Goal: Task Accomplishment & Management: Use online tool/utility

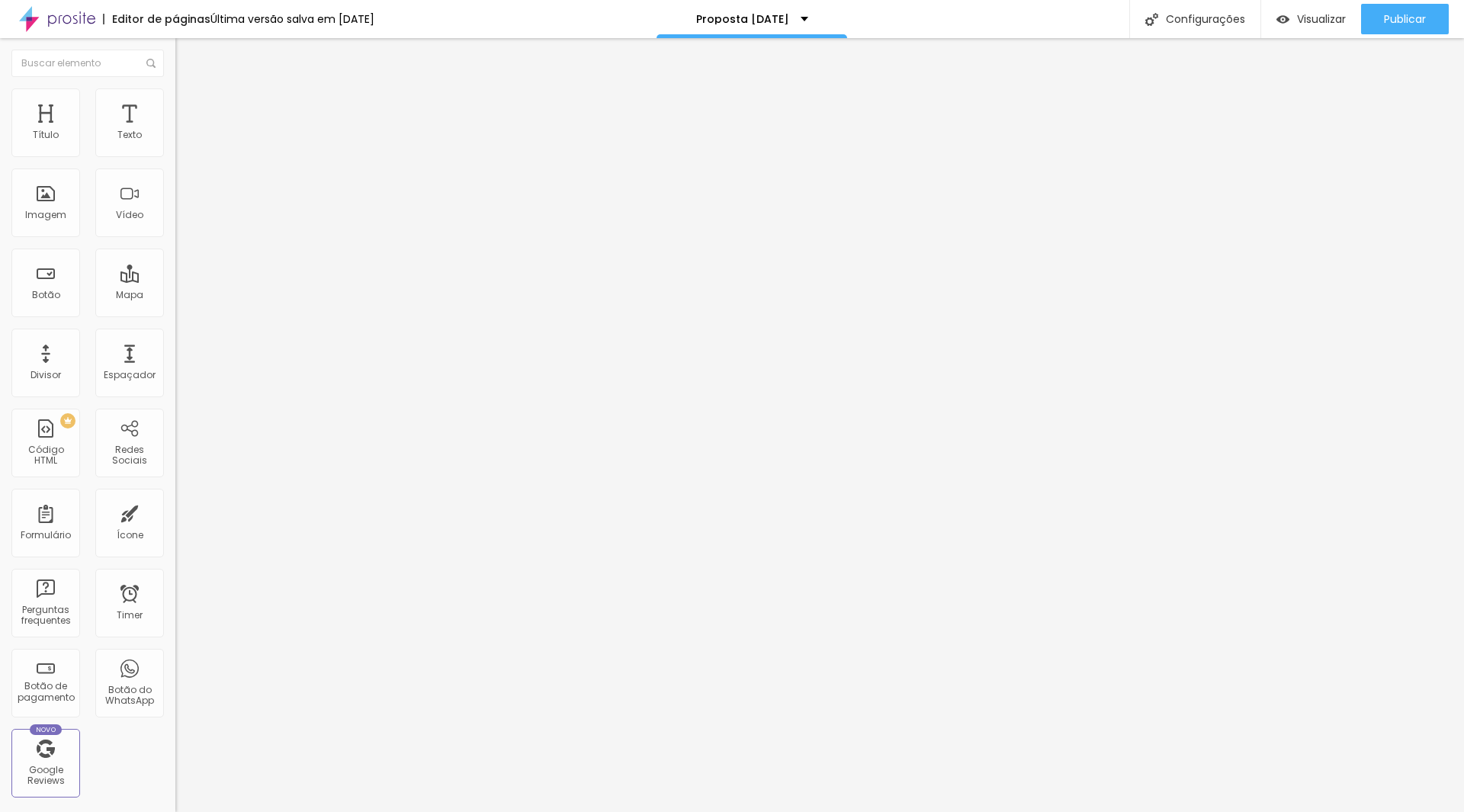
click at [176, 131] on span "Trocar imagem" at bounding box center [217, 124] width 83 height 13
click at [56, 218] on div "Imagem" at bounding box center [45, 215] width 41 height 10
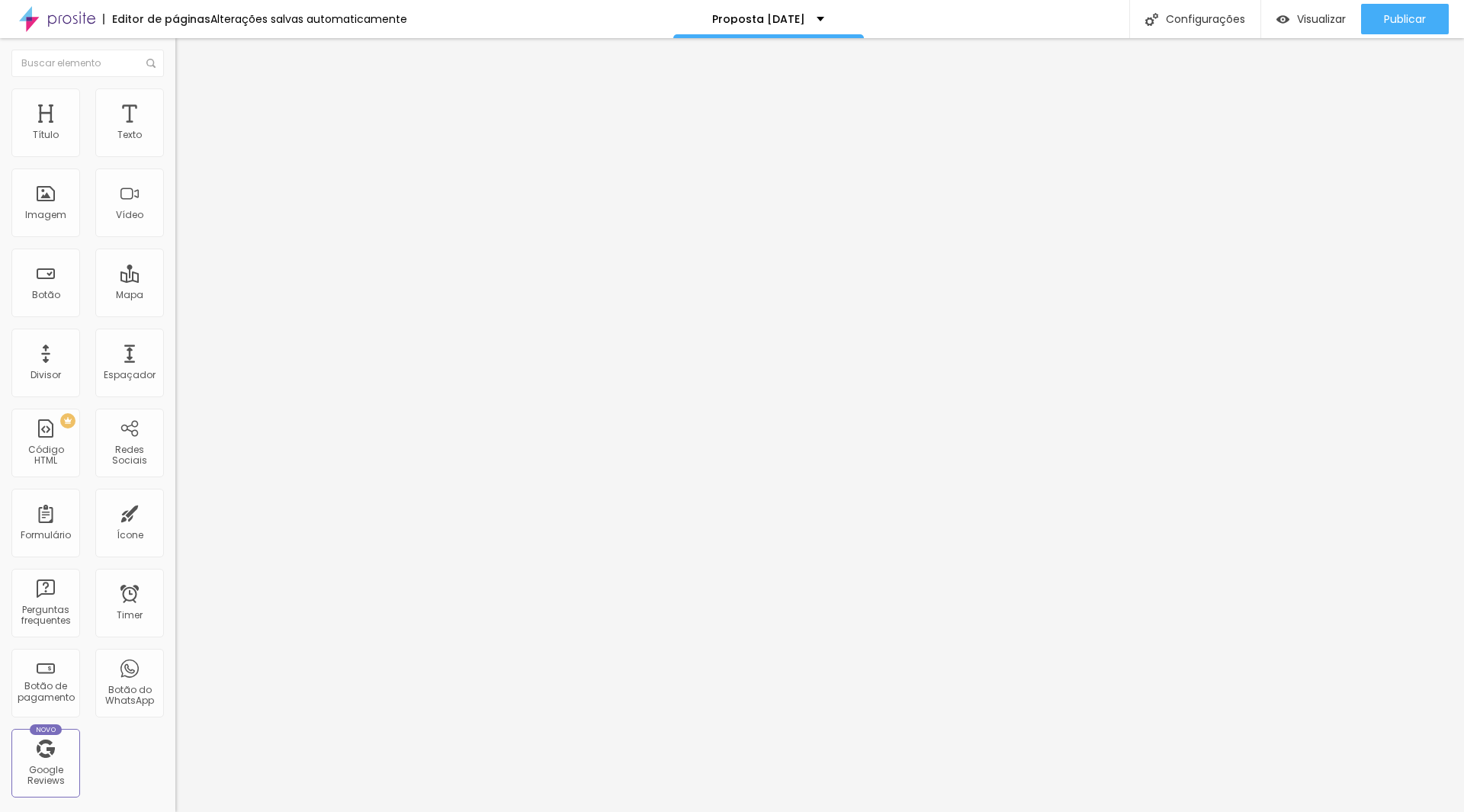
click at [184, 143] on input "[DATE] 00:00" at bounding box center [220, 135] width 72 height 16
click at [98, 200] on div "[DATE]" at bounding box center [81, 197] width 137 height 9
click at [136, 202] on span "Next Month" at bounding box center [136, 200] width 0 height 17
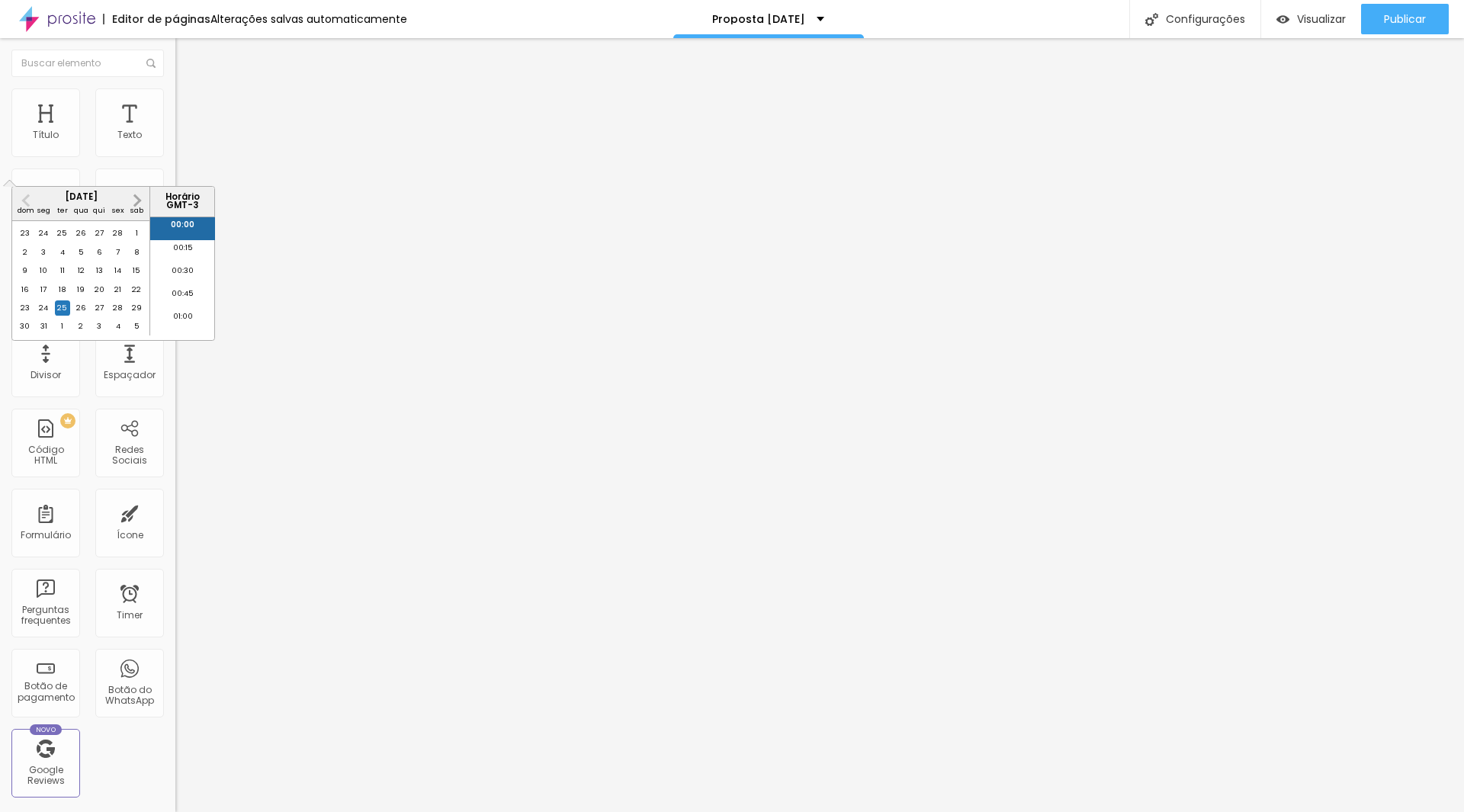
click at [136, 202] on span "Next Month" at bounding box center [136, 200] width 0 height 17
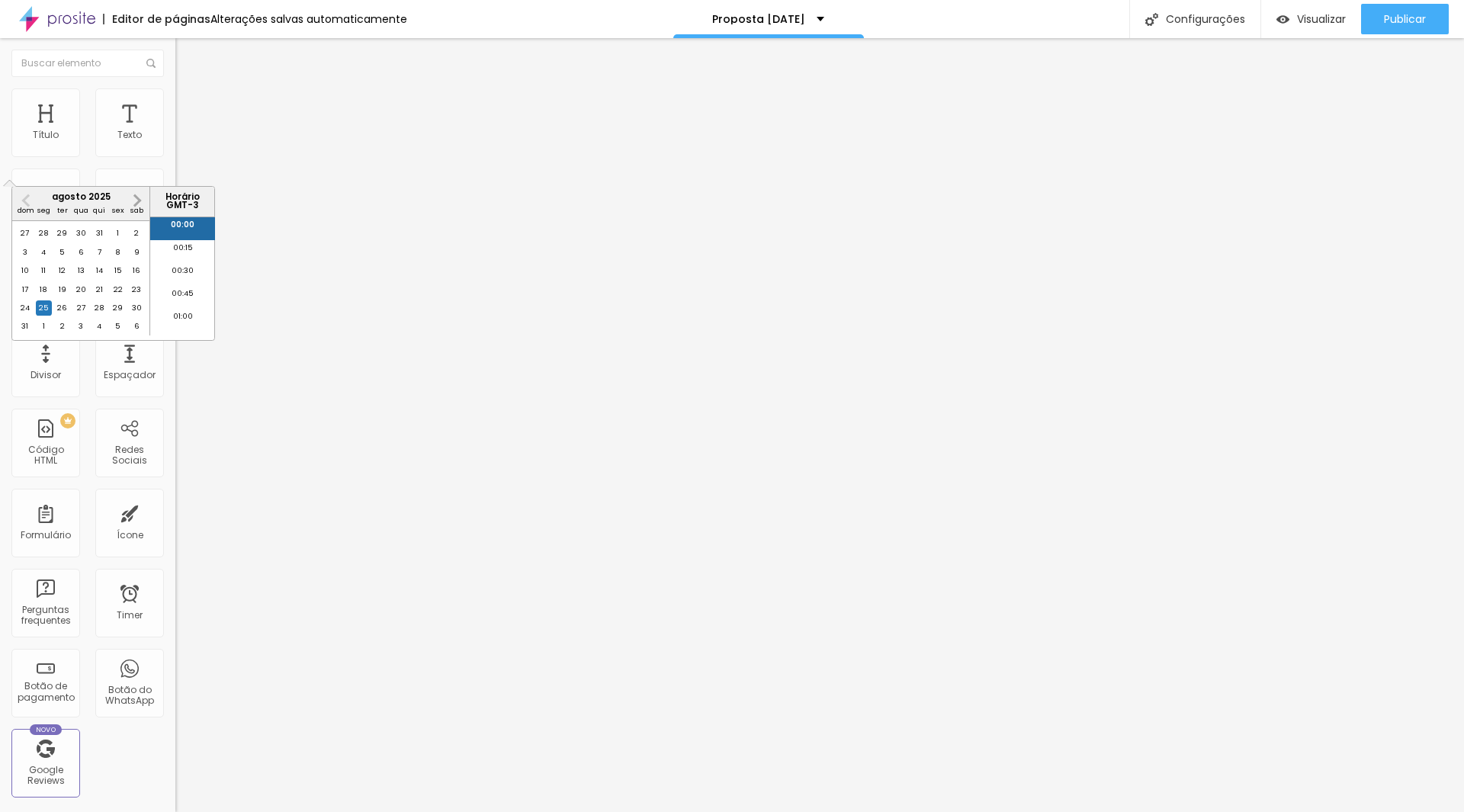
click at [136, 202] on span "Next Month" at bounding box center [136, 200] width 0 height 17
click at [98, 297] on div "25" at bounding box center [99, 290] width 16 height 16
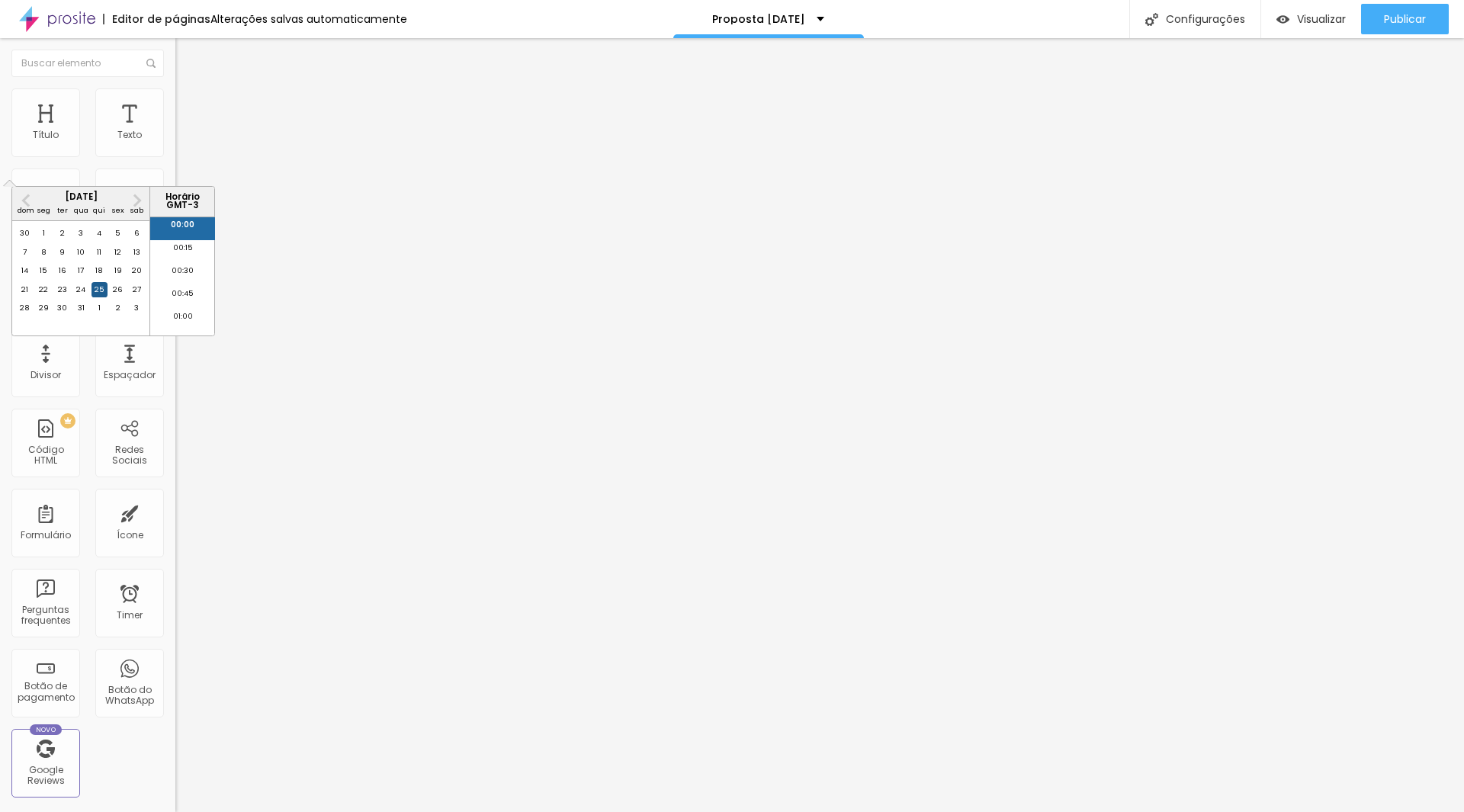
type input "[DATE] 00:00"
click at [176, 131] on span "Trocar imagem" at bounding box center [217, 124] width 83 height 13
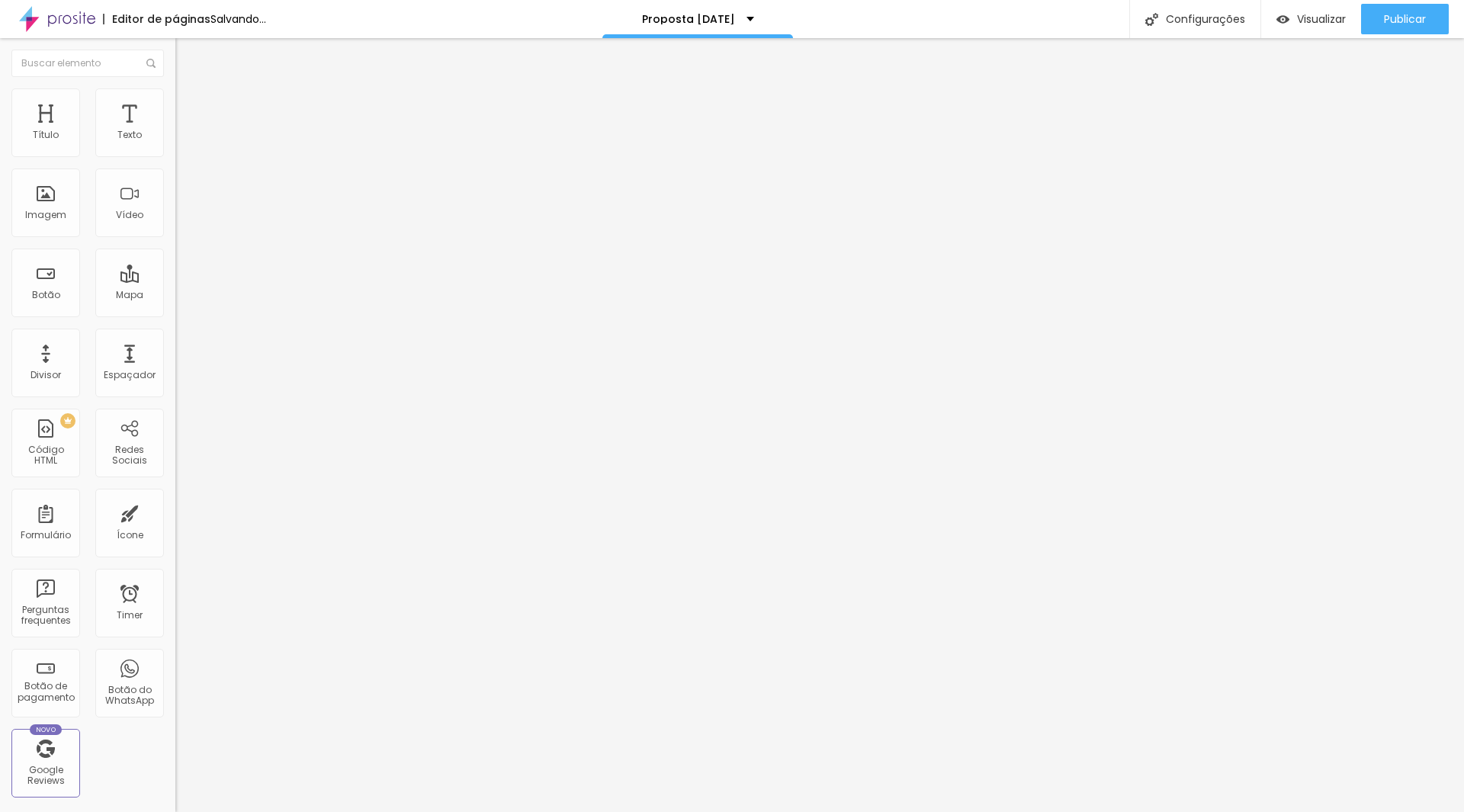
click at [176, 129] on div "Trocar imagem" at bounding box center [263, 124] width 176 height 10
click at [176, 131] on span "Trocar imagem" at bounding box center [217, 124] width 83 height 13
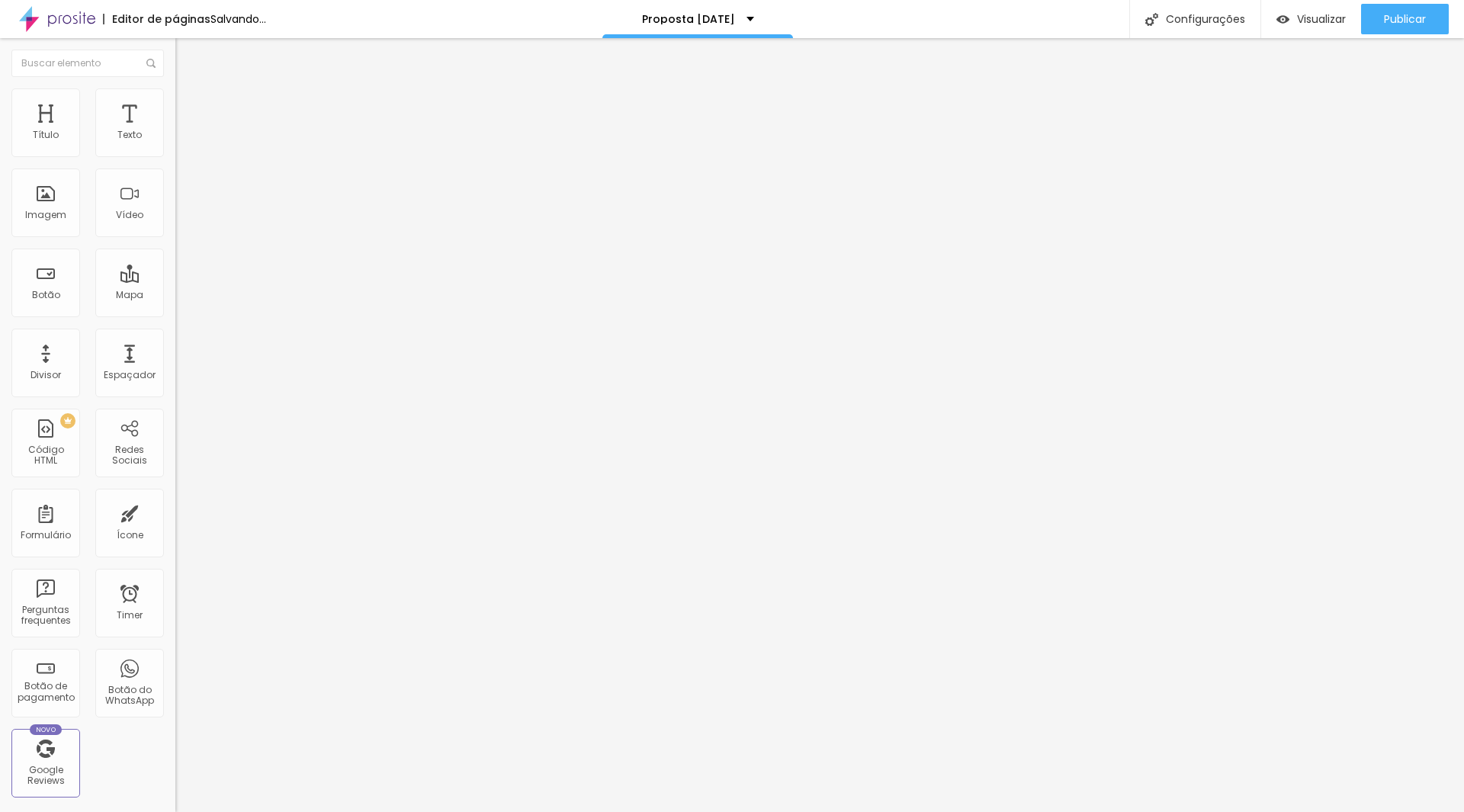
drag, startPoint x: 892, startPoint y: 471, endPoint x: 903, endPoint y: 465, distance: 12.5
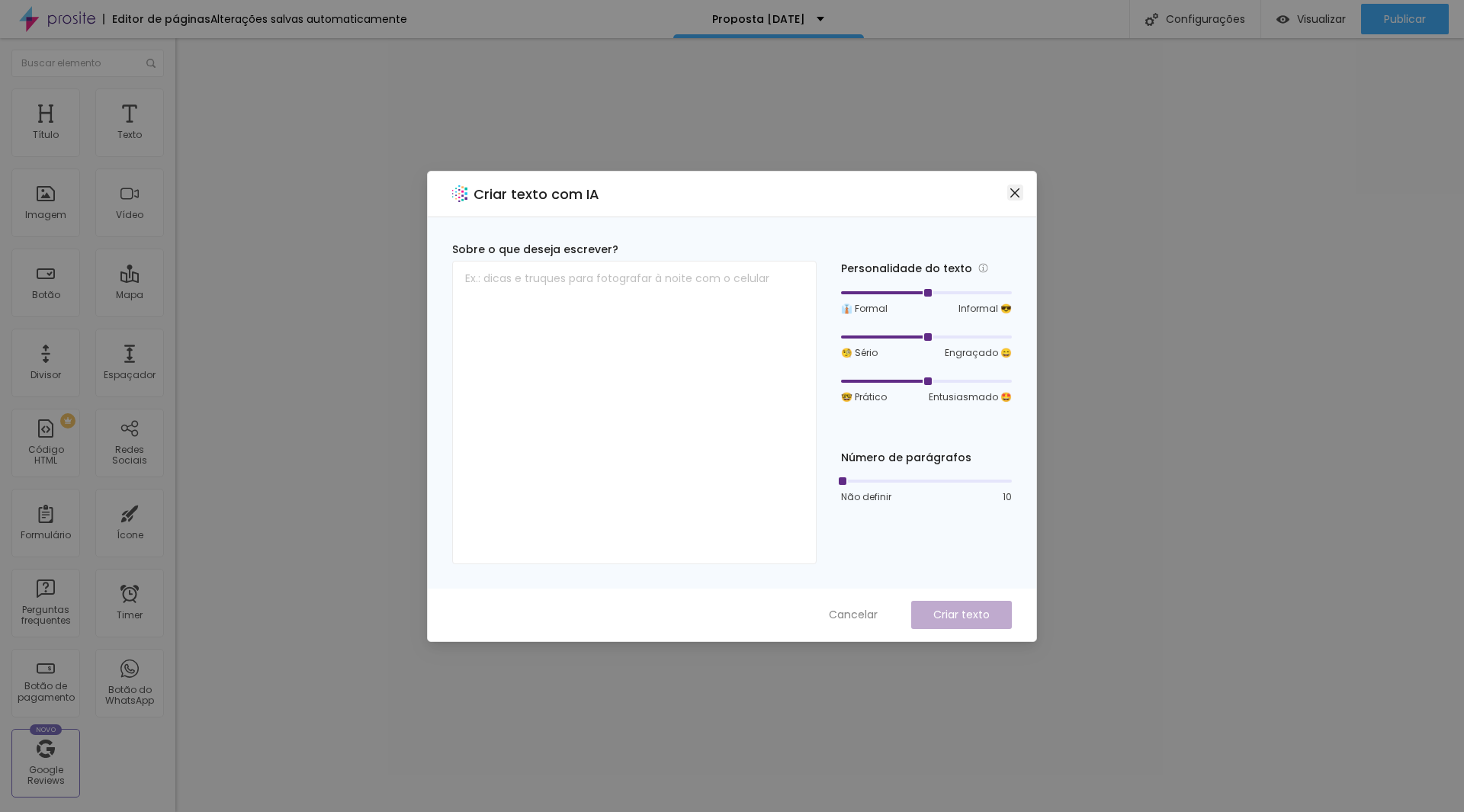
click at [1017, 192] on icon "close" at bounding box center [1015, 193] width 12 height 12
click at [599, 284] on textarea at bounding box center [634, 412] width 365 height 303
paste textarea "Produção com fundo e detalhes em branco, com lareira e textura em madeira na me…"
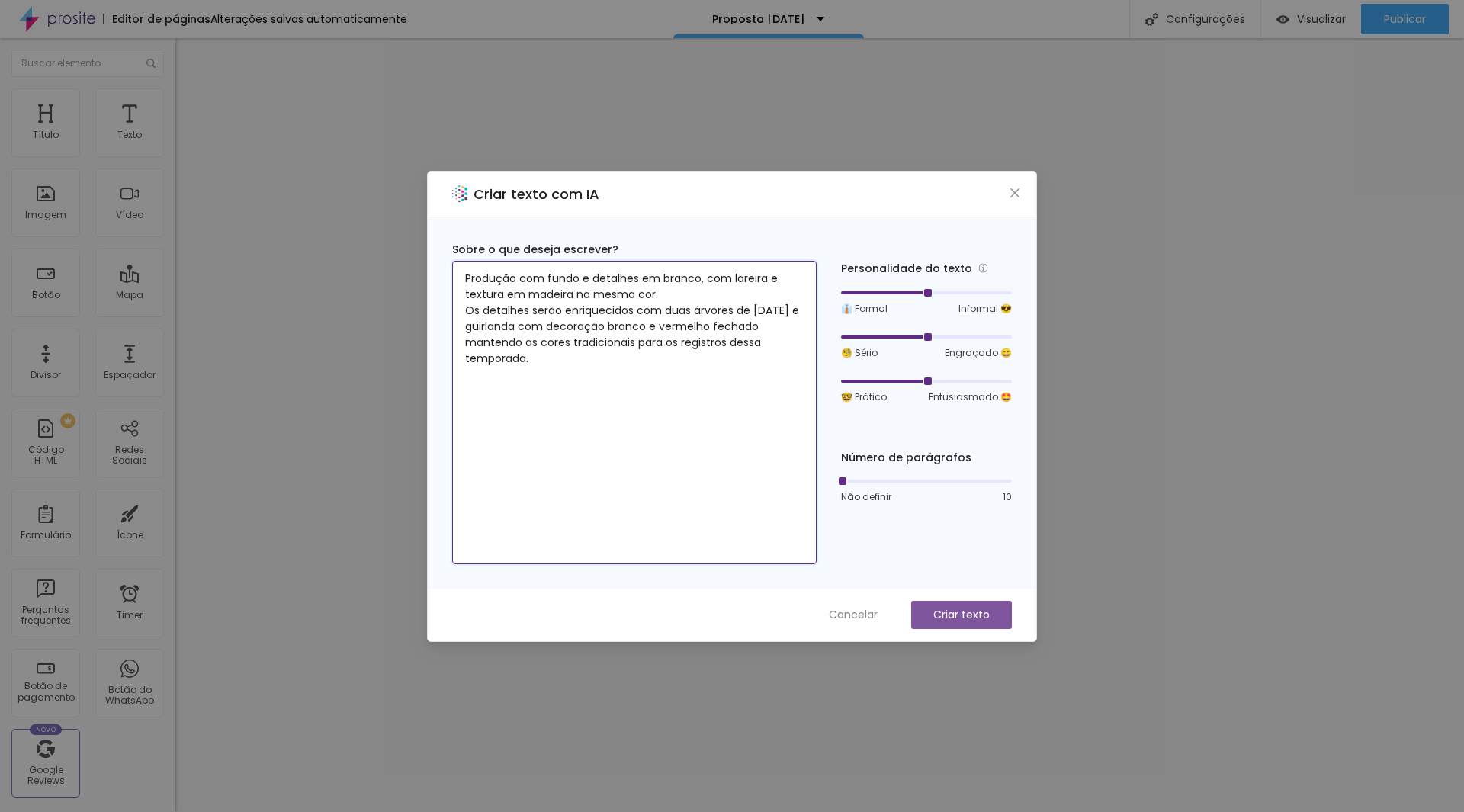
type textarea "Produção com fundo e detalhes em branco, com lareira e textura em madeira na me…"
click at [963, 618] on p "Criar texto" at bounding box center [961, 615] width 56 height 16
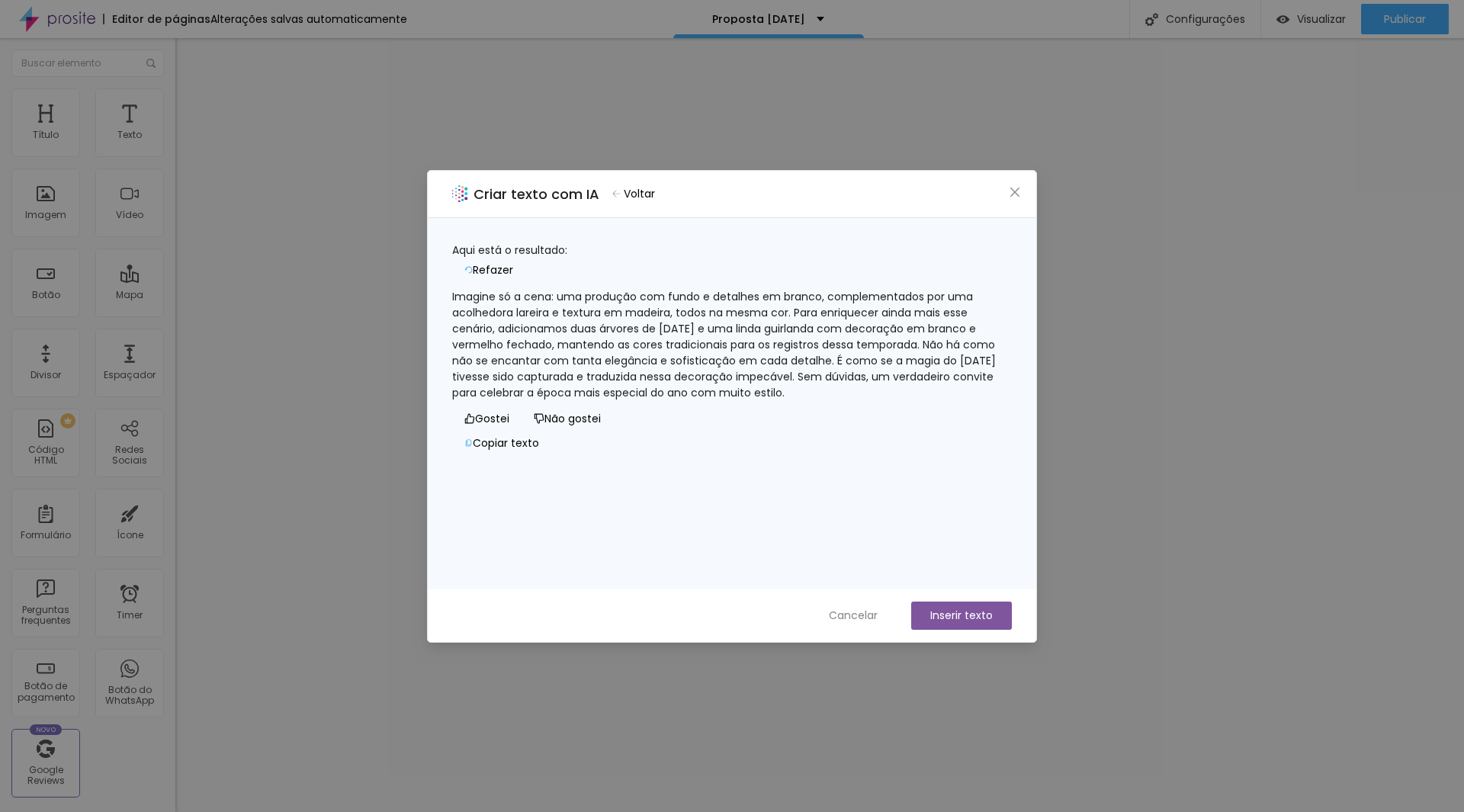
click at [1027, 189] on div "Criar texto com IA Voltar" at bounding box center [732, 195] width 608 height 47
click at [1010, 197] on icon "close" at bounding box center [1015, 192] width 12 height 12
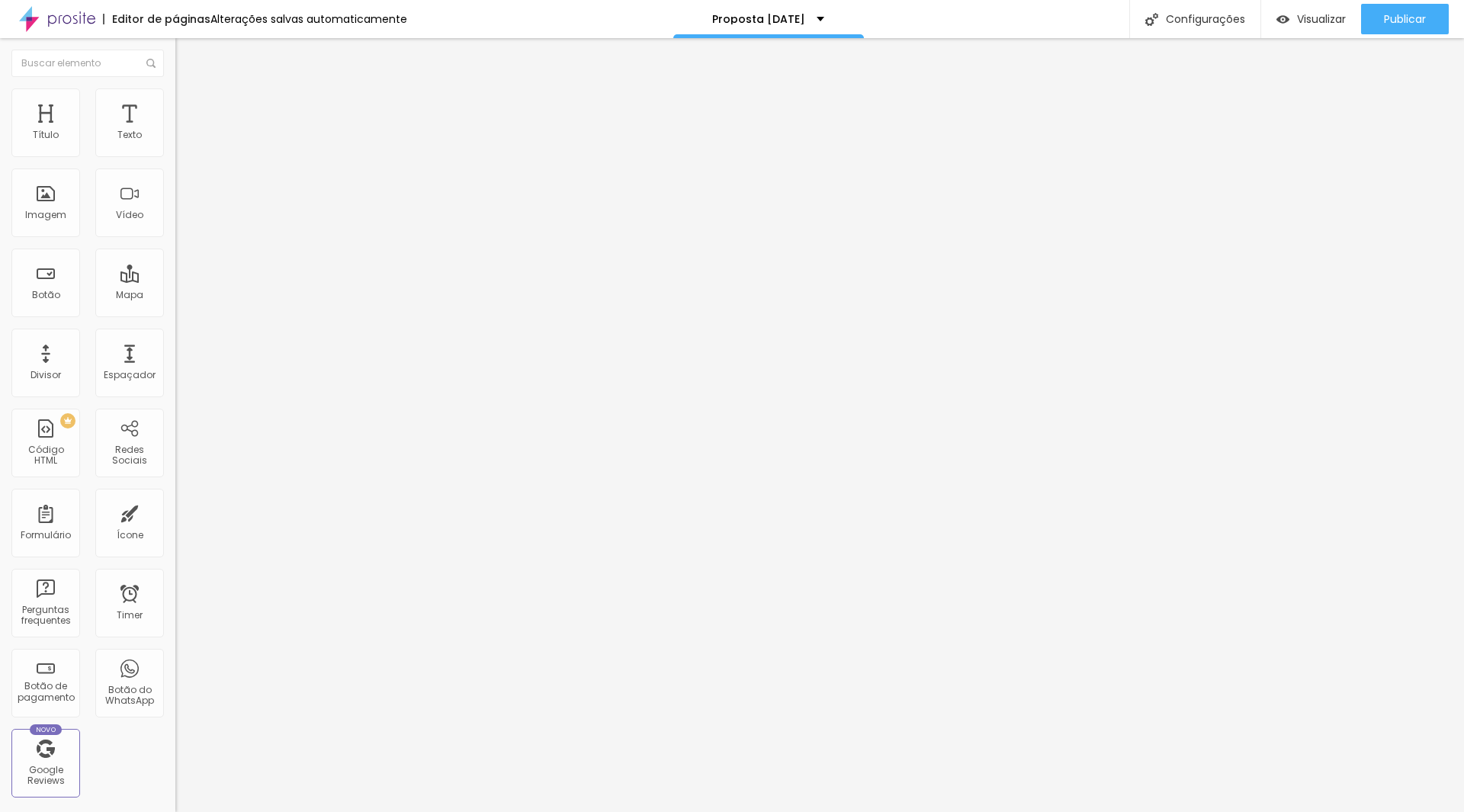
click at [176, 131] on span "Trocar imagem" at bounding box center [217, 124] width 83 height 13
click at [1349, 811] on div at bounding box center [732, 828] width 1464 height 14
